Goal: Find specific page/section: Find specific page/section

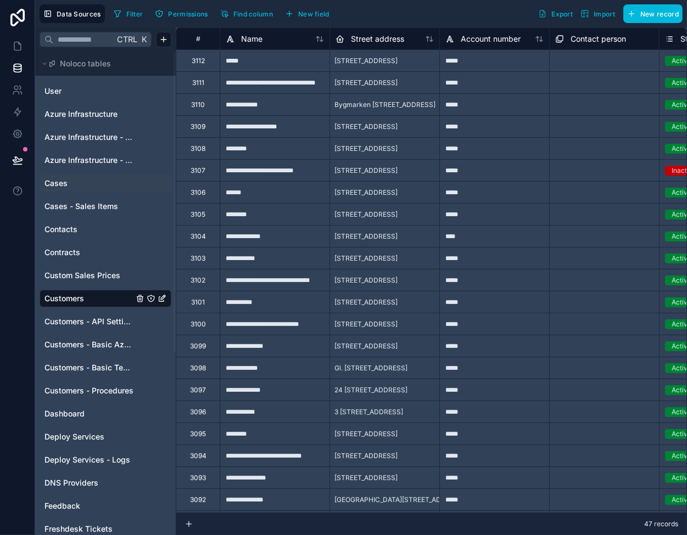
click at [68, 184] on link "Cases" at bounding box center [88, 183] width 89 height 11
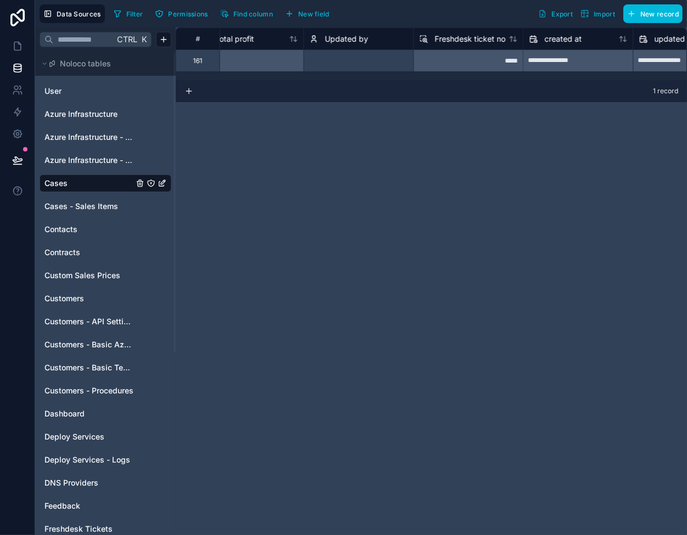
scroll to position [0, 1895]
click at [477, 57] on div "*****" at bounding box center [466, 60] width 110 height 22
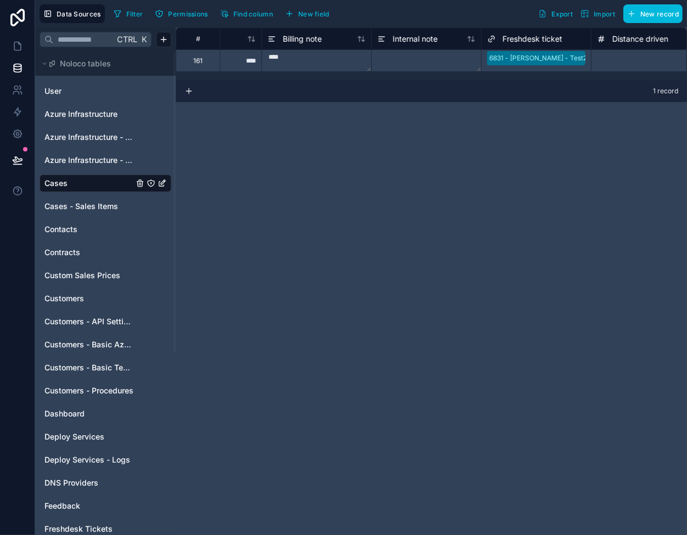
scroll to position [0, 388]
click at [237, 265] on div "# Case type Time spent Billing note Internal note Freshdesk ticket Distance dri…" at bounding box center [431, 281] width 511 height 508
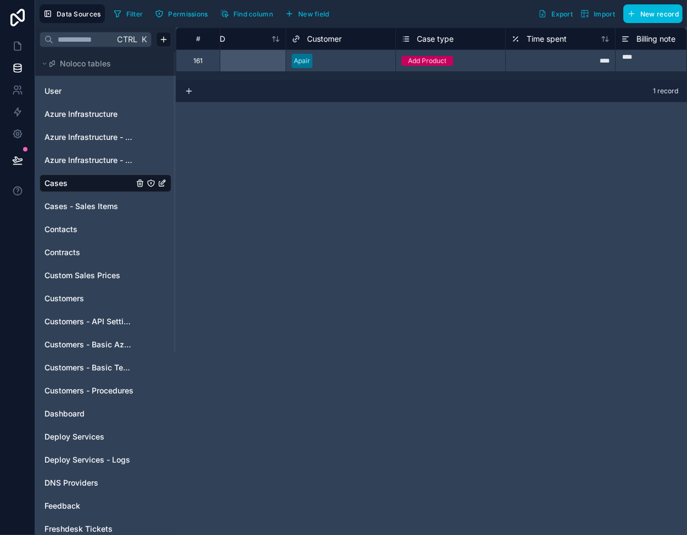
scroll to position [0, 0]
